Goal: Information Seeking & Learning: Check status

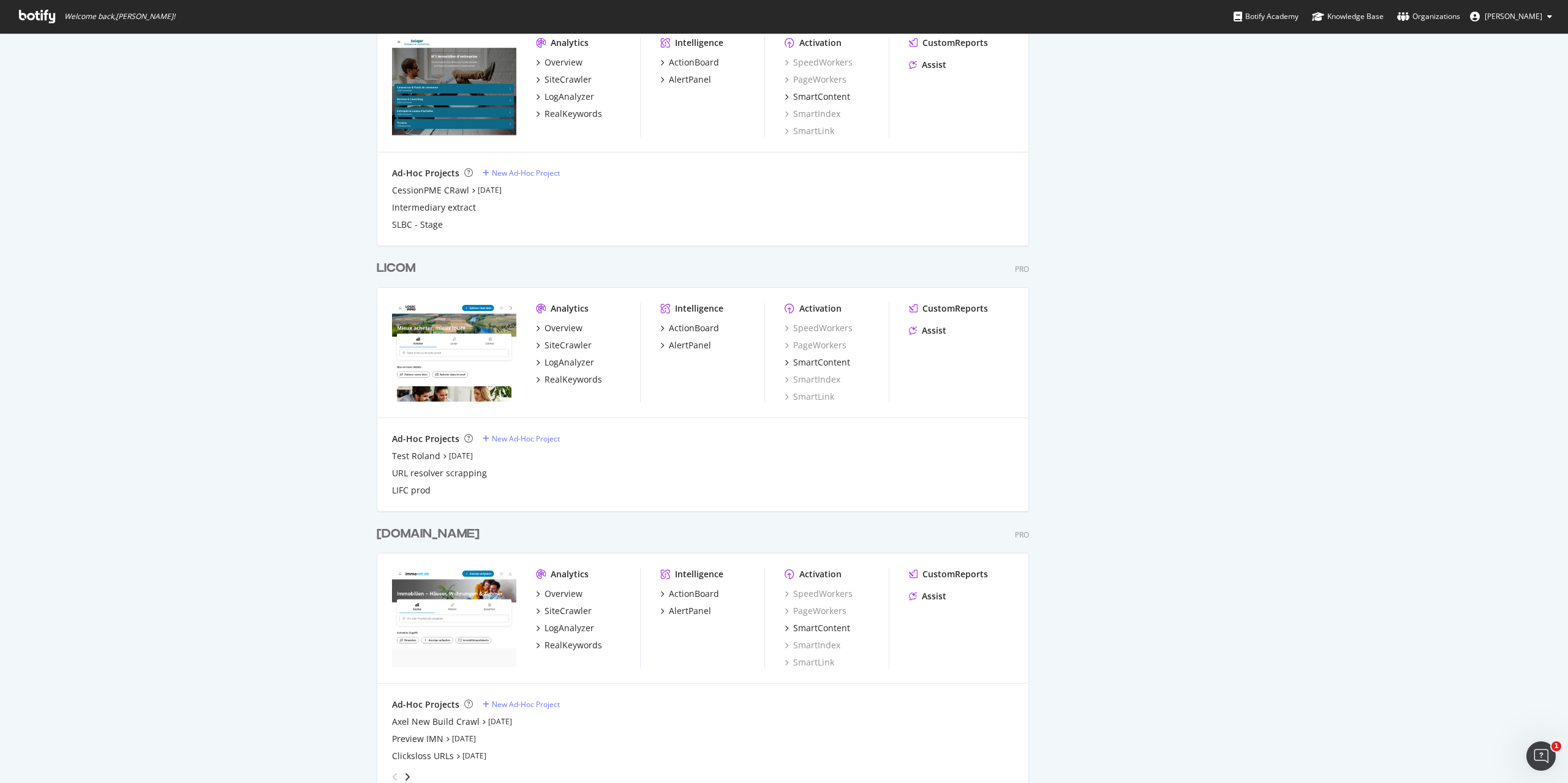
scroll to position [980, 0]
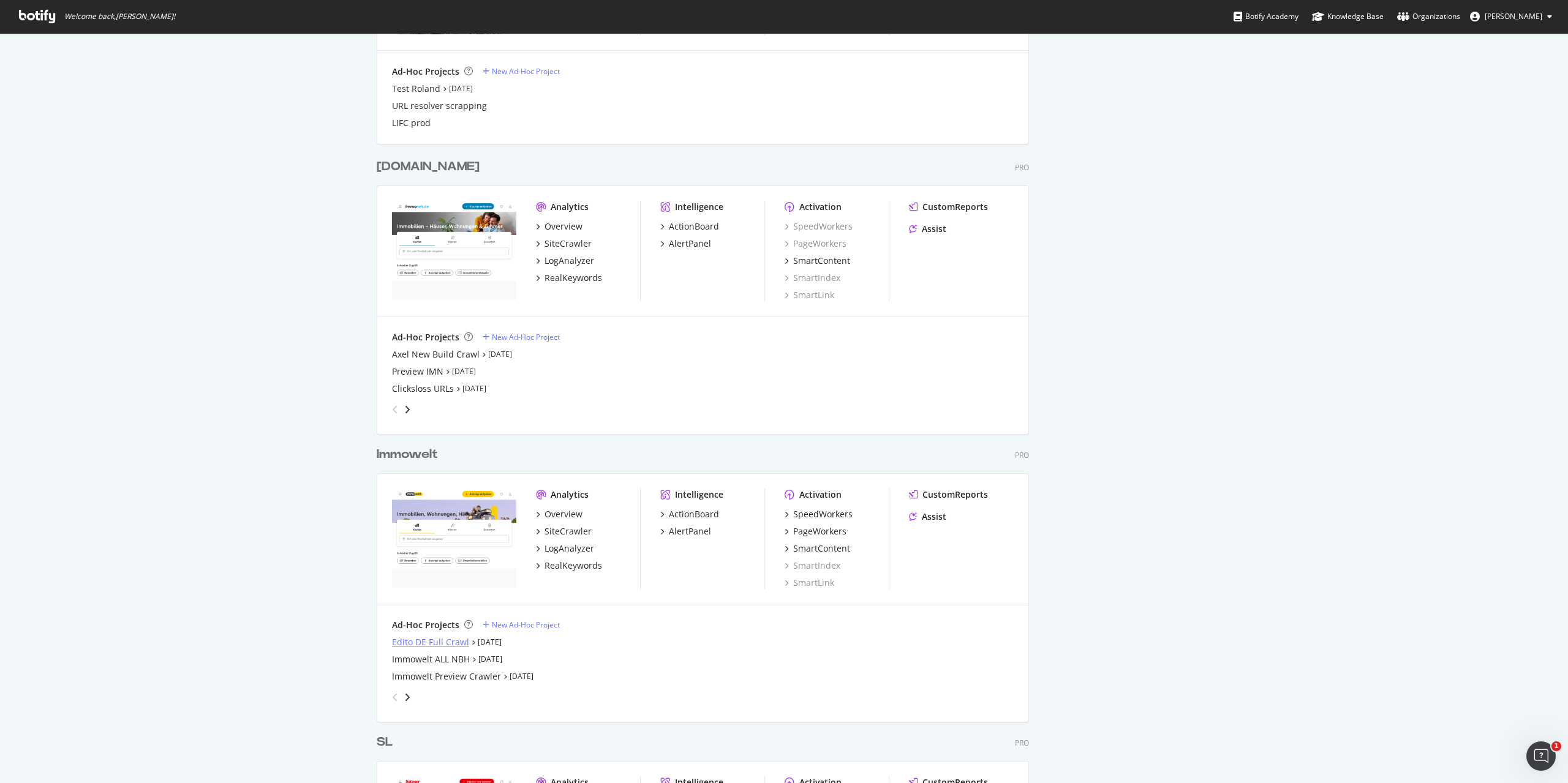
click at [446, 647] on div "Edito DE Full Crawl" at bounding box center [430, 642] width 77 height 12
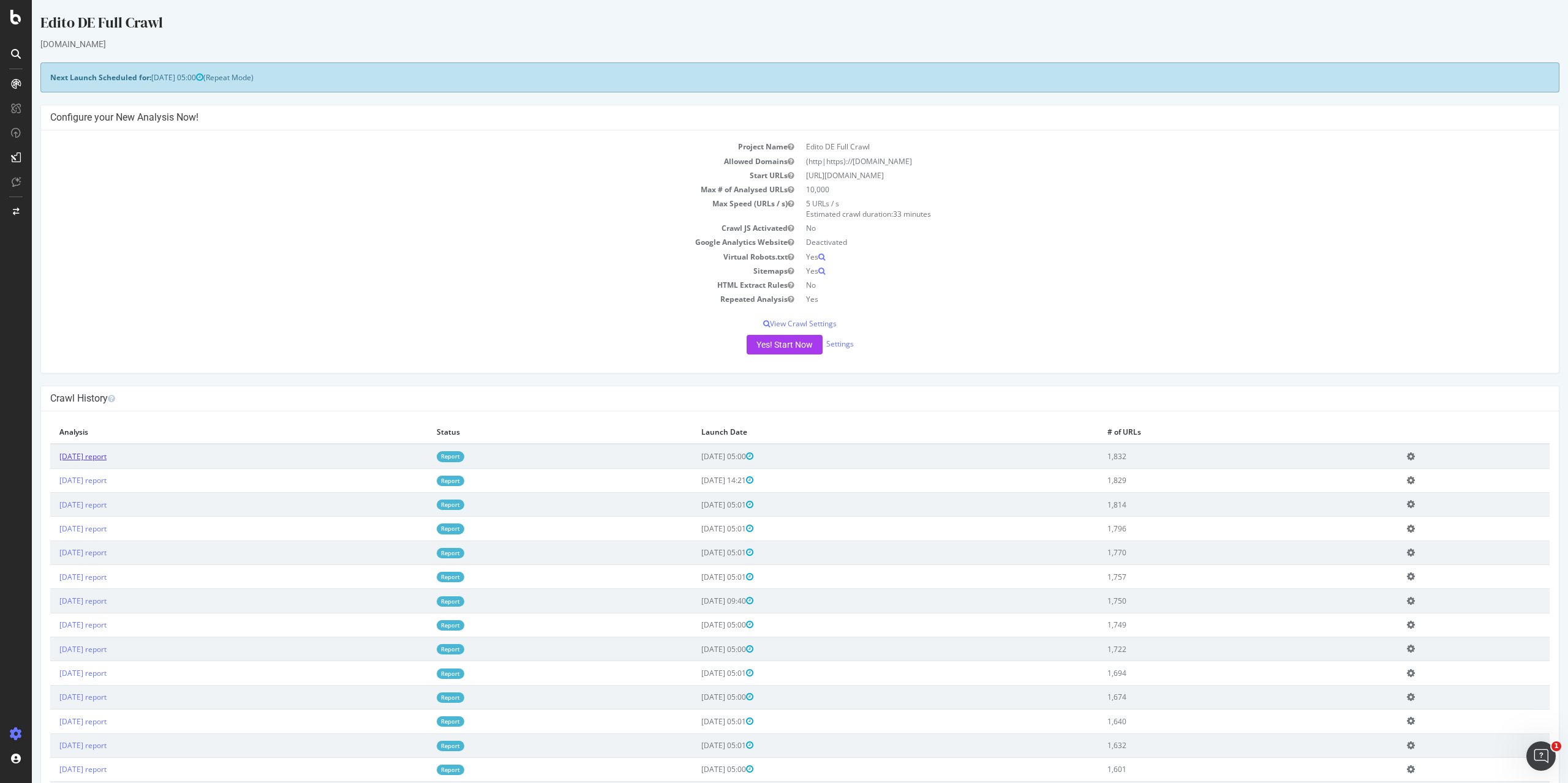
click at [107, 457] on link "[DATE] report" at bounding box center [83, 456] width 47 height 11
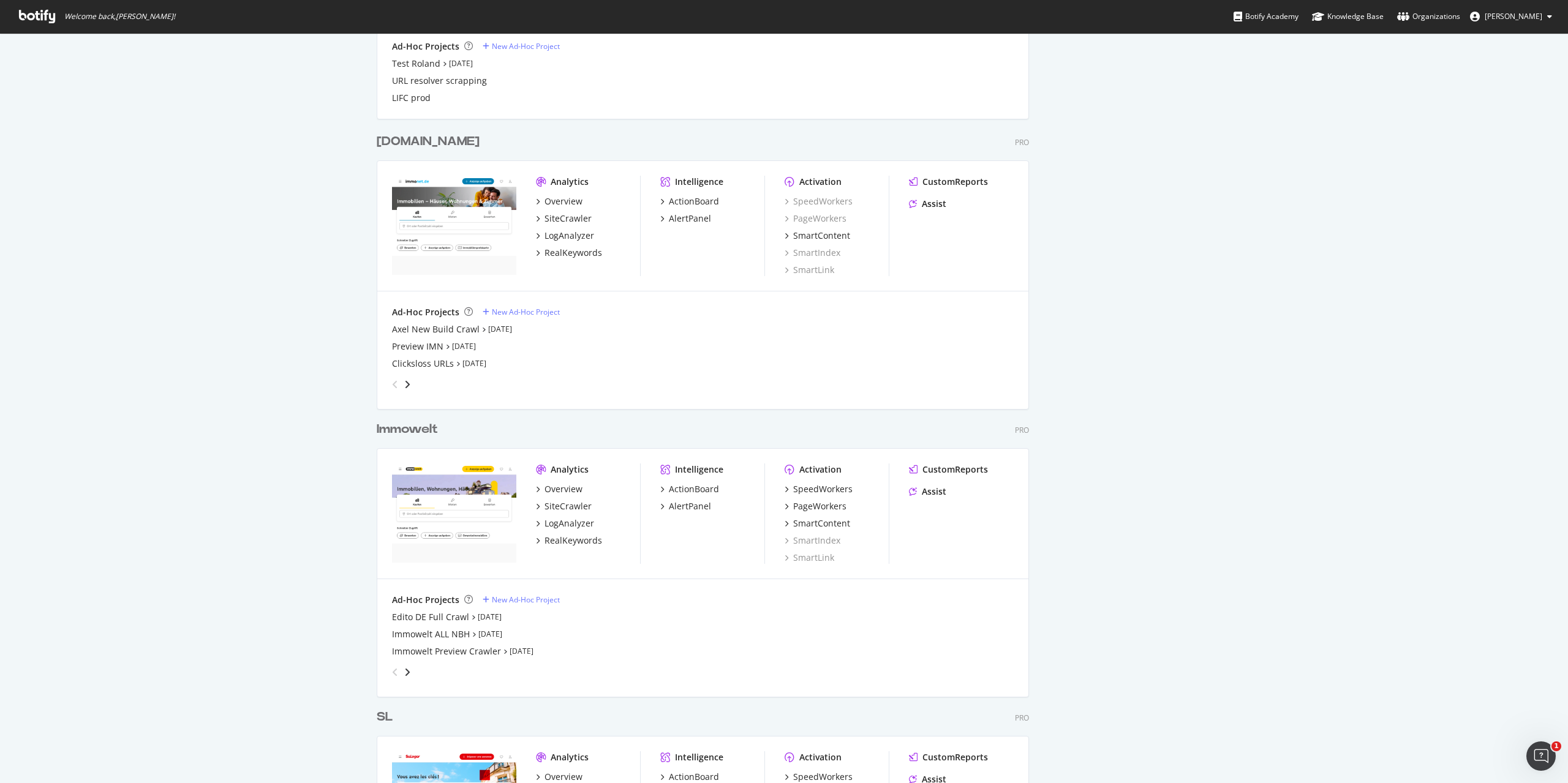
scroll to position [1040, 0]
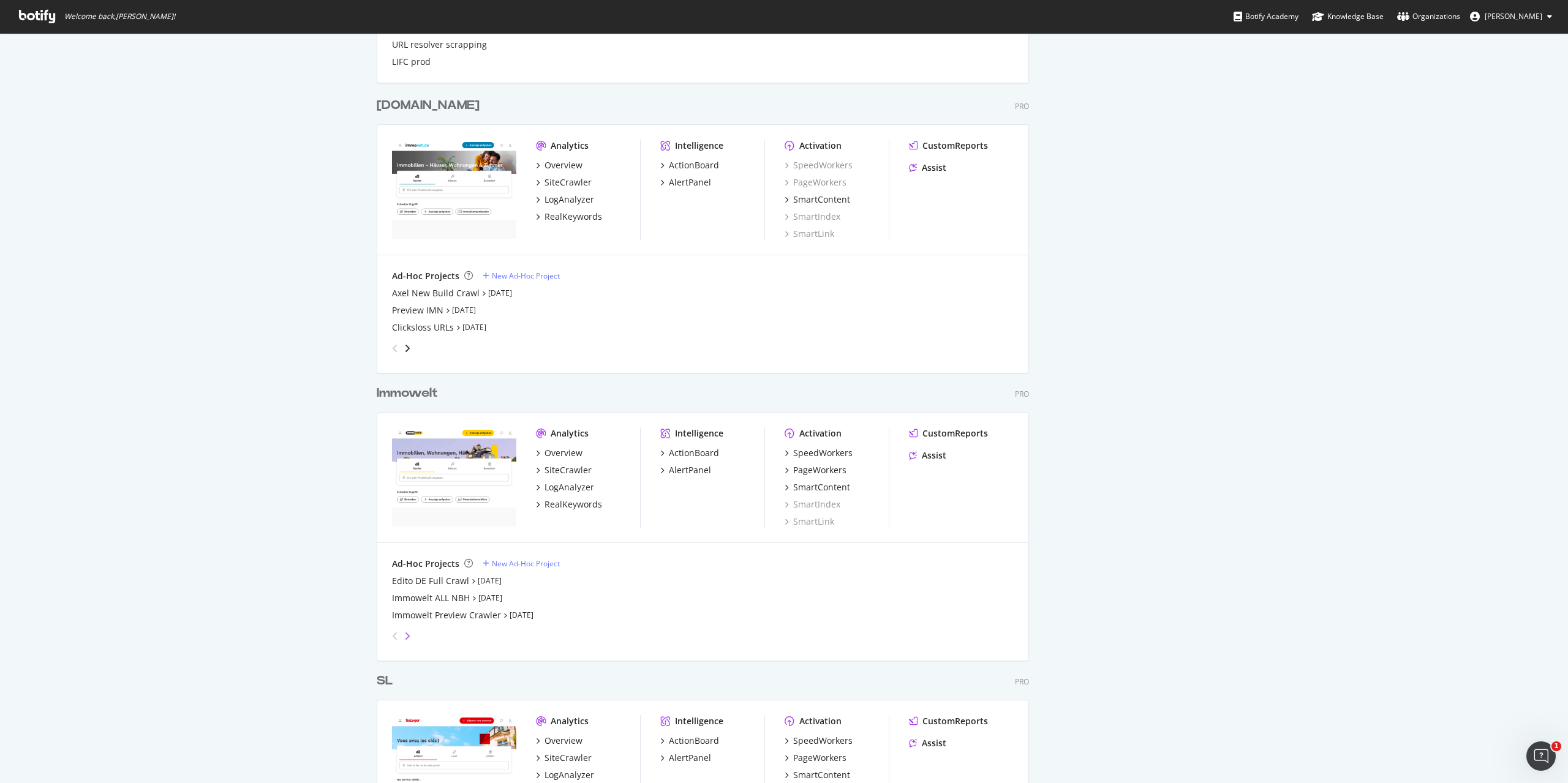
click at [406, 636] on icon "angle-right" at bounding box center [407, 636] width 6 height 10
click at [406, 634] on icon "angle-right" at bounding box center [407, 636] width 6 height 10
click at [406, 633] on icon "angle-right" at bounding box center [407, 636] width 6 height 10
click at [406, 633] on div "angle-right" at bounding box center [407, 636] width 8 height 12
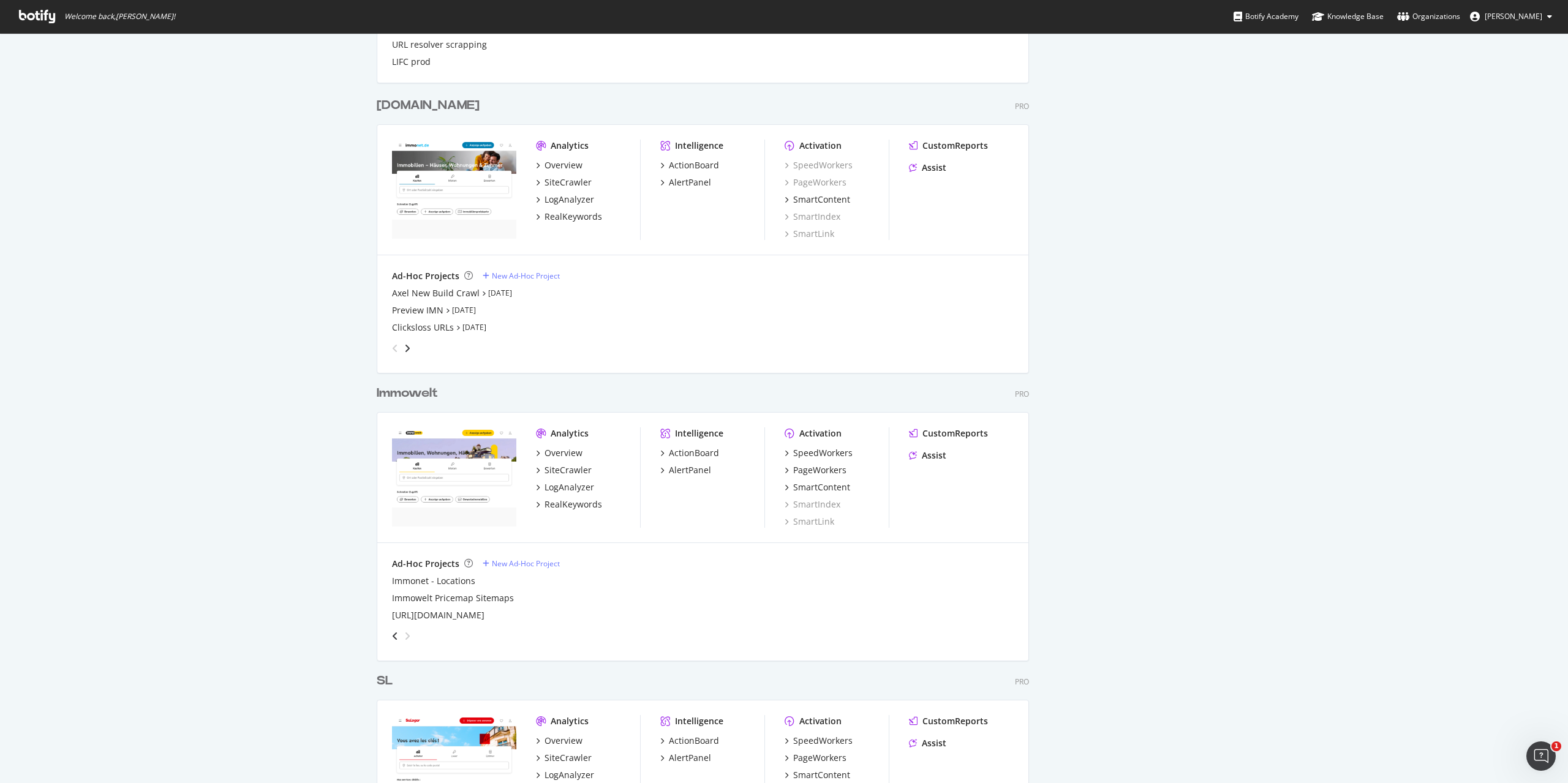
click at [406, 633] on div "angle-right" at bounding box center [407, 636] width 8 height 12
click at [392, 636] on icon "angle-left" at bounding box center [394, 636] width 6 height 10
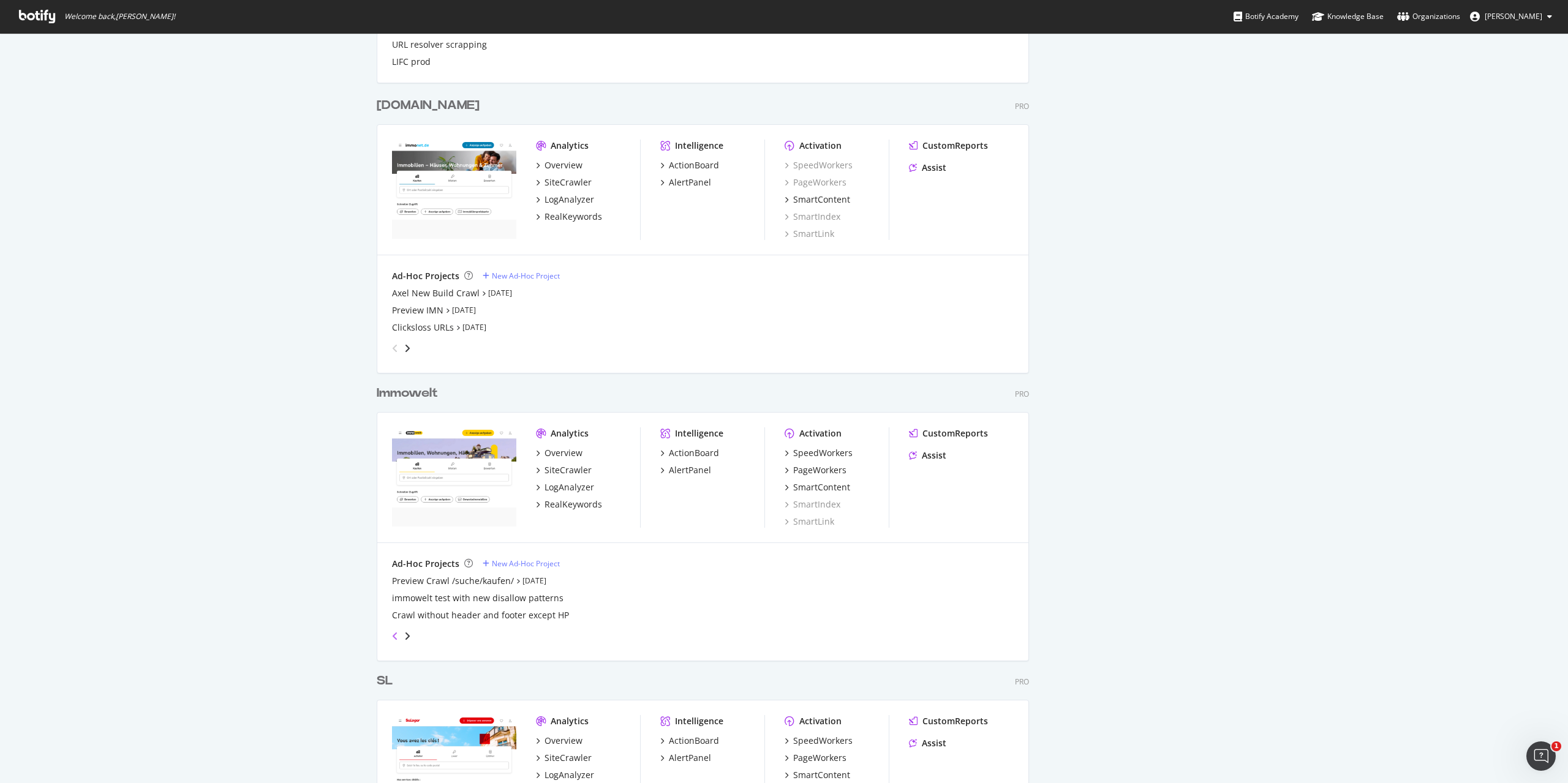
click at [392, 636] on icon "angle-left" at bounding box center [394, 636] width 6 height 10
